Goal: Transaction & Acquisition: Obtain resource

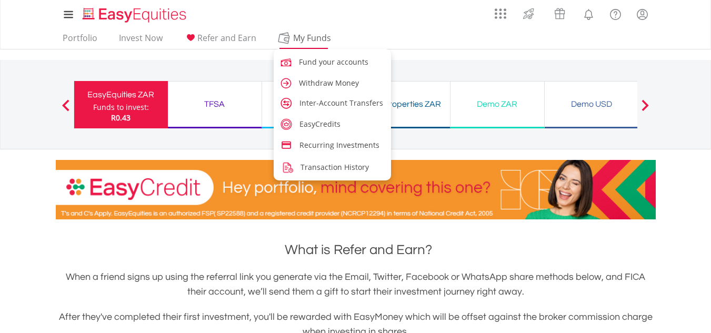
click at [294, 43] on span "My Funds" at bounding box center [312, 38] width 69 height 14
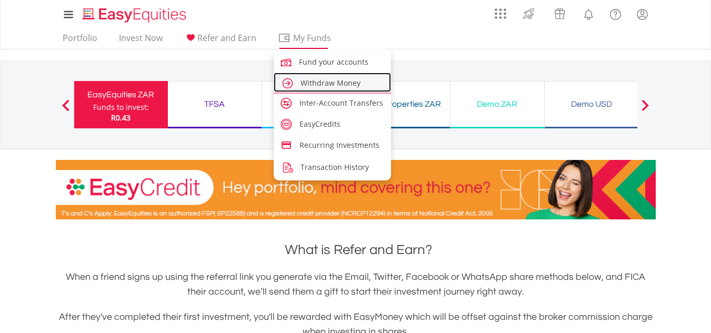
click at [333, 83] on span "Withdraw Money" at bounding box center [331, 83] width 60 height 10
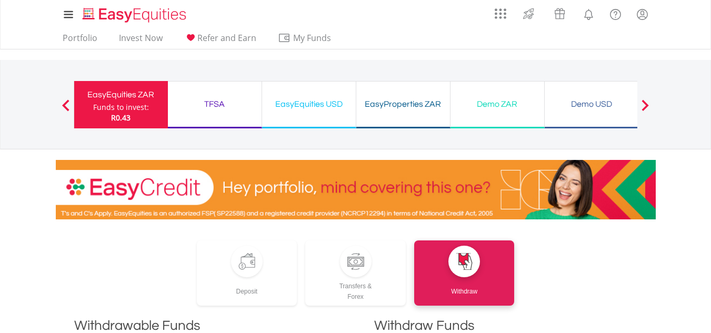
click at [647, 104] on span at bounding box center [645, 105] width 7 height 12
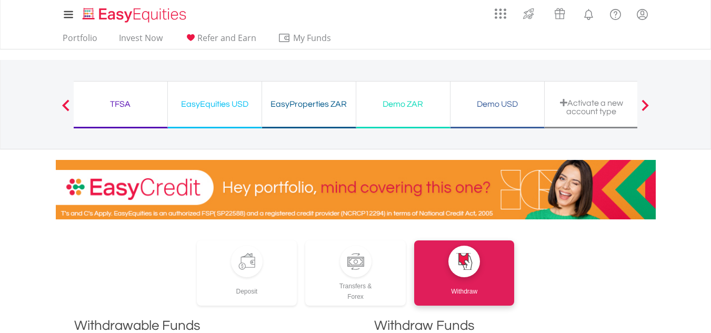
click at [647, 104] on span at bounding box center [645, 105] width 7 height 12
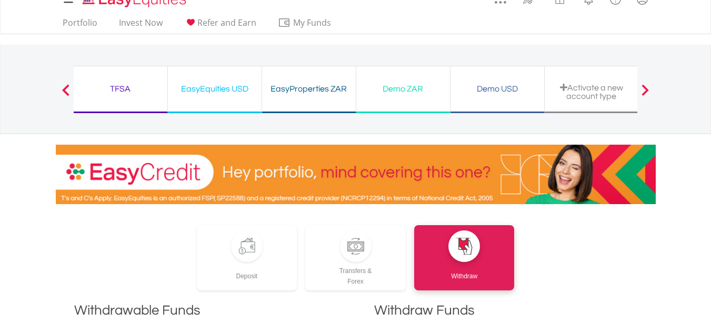
scroll to position [13, 0]
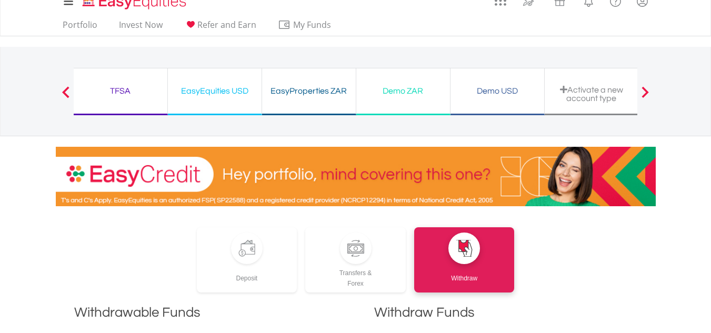
click at [114, 78] on div "TFSA Funds to invest: R0.43" at bounding box center [121, 91] width 94 height 47
click at [116, 87] on div "TFSA" at bounding box center [120, 91] width 81 height 15
click at [125, 87] on div "TFSA" at bounding box center [120, 91] width 81 height 15
